Goal: Use online tool/utility: Utilize a website feature to perform a specific function

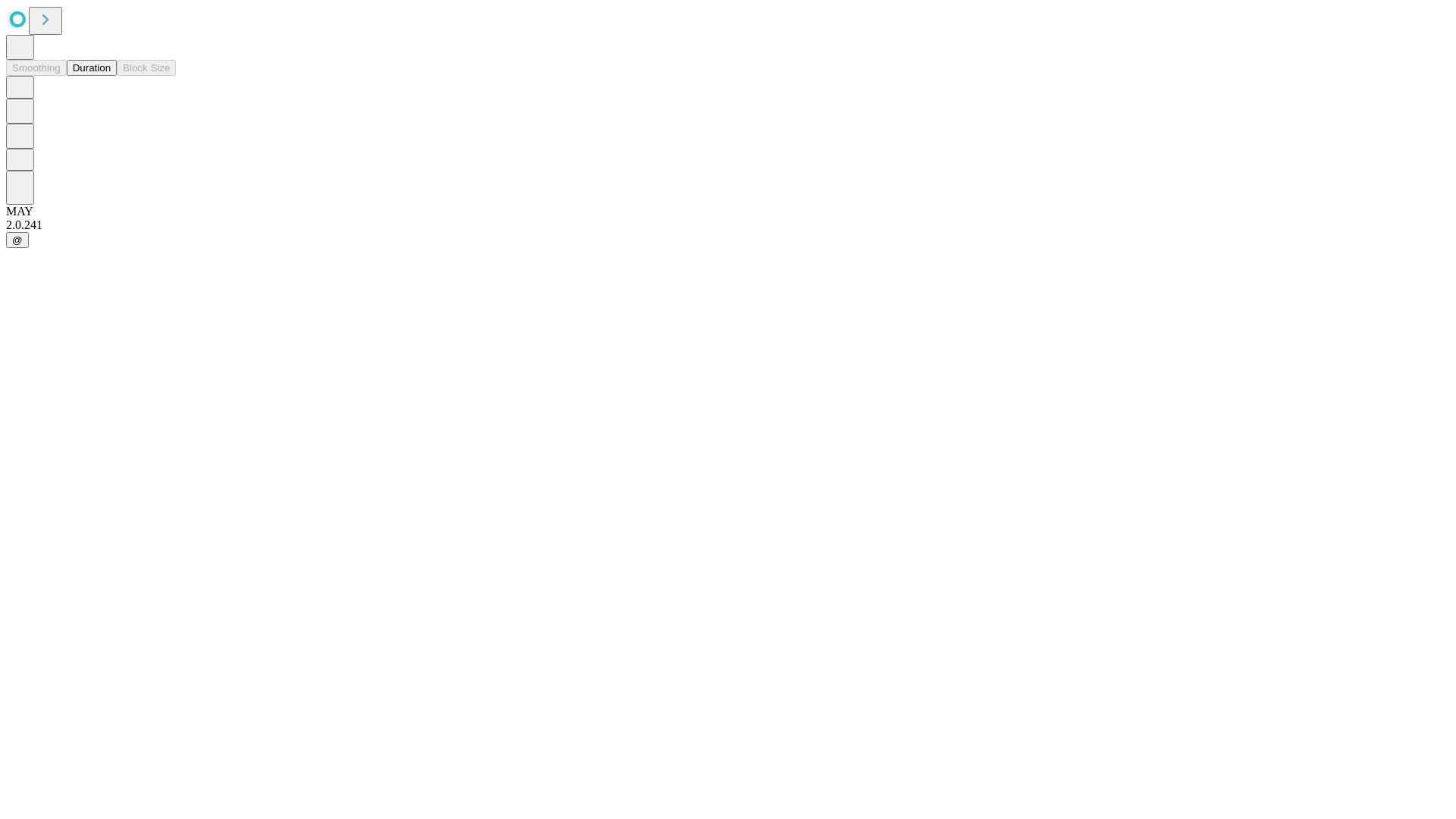
click at [111, 76] on button "Duration" at bounding box center [92, 67] width 50 height 16
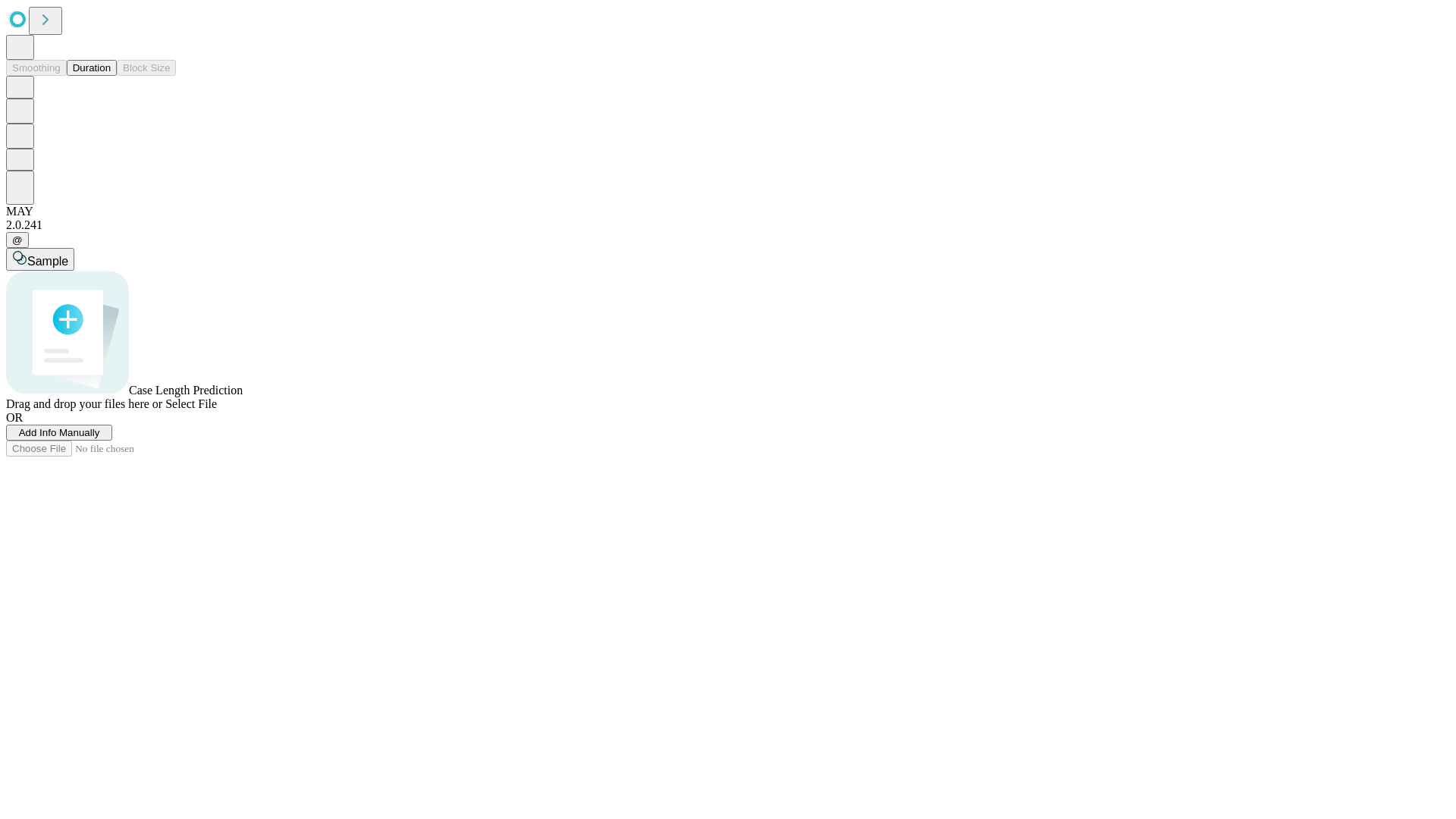
click at [217, 410] on span "Select File" at bounding box center [191, 404] width 52 height 13
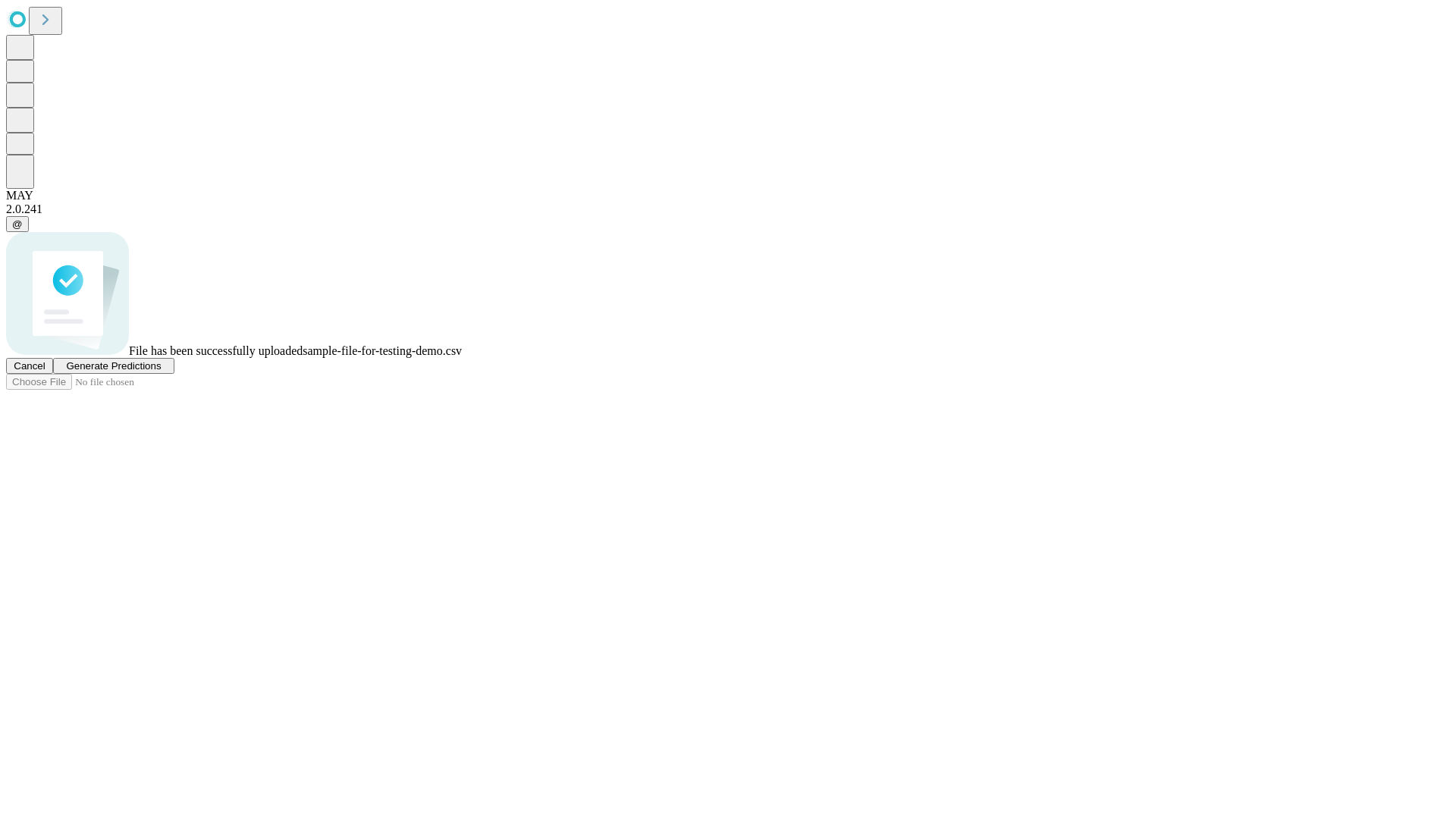
click at [161, 372] on span "Generate Predictions" at bounding box center [114, 366] width 95 height 11
